Goal: Information Seeking & Learning: Check status

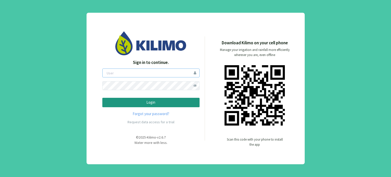
type input "boccolini"
click at [164, 102] on p "Login" at bounding box center [151, 102] width 88 height 6
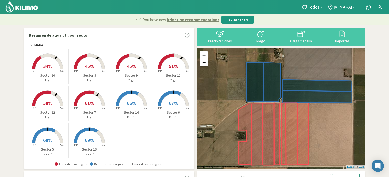
click at [342, 32] on icon at bounding box center [342, 34] width 8 height 8
click at [133, 102] on span "66%" at bounding box center [130, 103] width 9 height 6
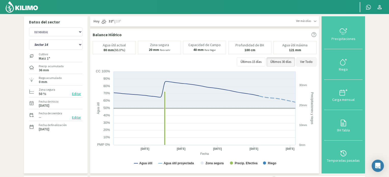
click at [304, 63] on button "Ver Todo" at bounding box center [306, 61] width 20 height 9
click at [80, 42] on select "Sector 10 Sector 11 Sector 12 Sector 13 Sector 14 Sector 5 Sector 6 Sector 7 Se…" at bounding box center [55, 44] width 53 height 10
select select "7: Object"
click at [29, 39] on select "Sector 10 Sector 11 Sector 12 Sector 13 Sector 14 Sector 5 Sector 6 Sector 7 Se…" at bounding box center [55, 44] width 53 height 10
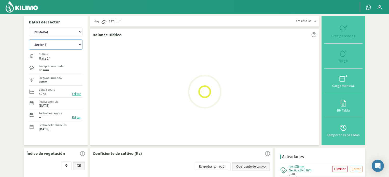
select select "3: Object"
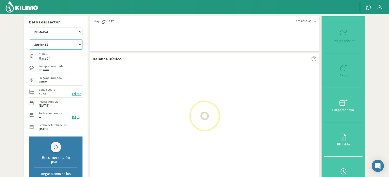
select select "17: Object"
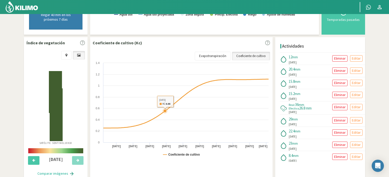
scroll to position [152, 0]
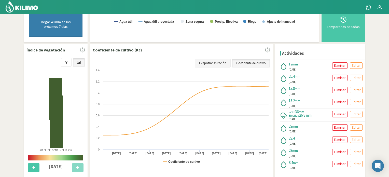
click at [205, 61] on link "Evapotranspiración" at bounding box center [213, 63] width 36 height 9
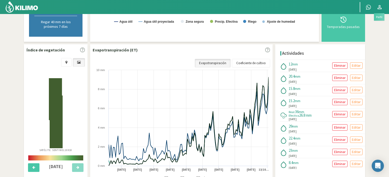
click at [378, 7] on icon at bounding box center [379, 7] width 6 height 6
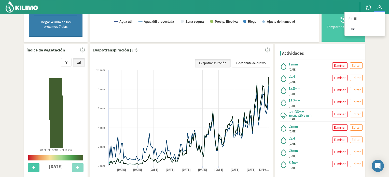
click at [353, 28] on link "Salir" at bounding box center [364, 29] width 40 height 10
click at [351, 28] on link "Salir" at bounding box center [364, 29] width 40 height 10
